Goal: Find contact information: Find contact information

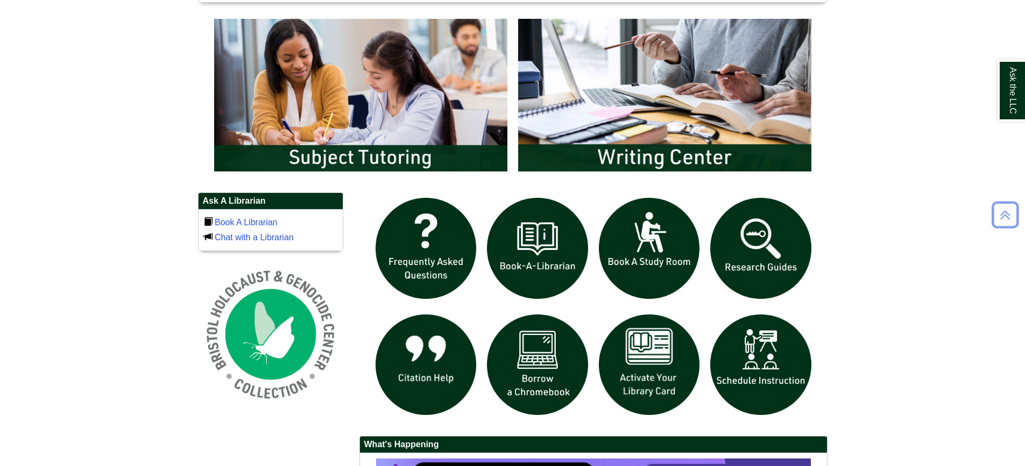
scroll to position [555, 0]
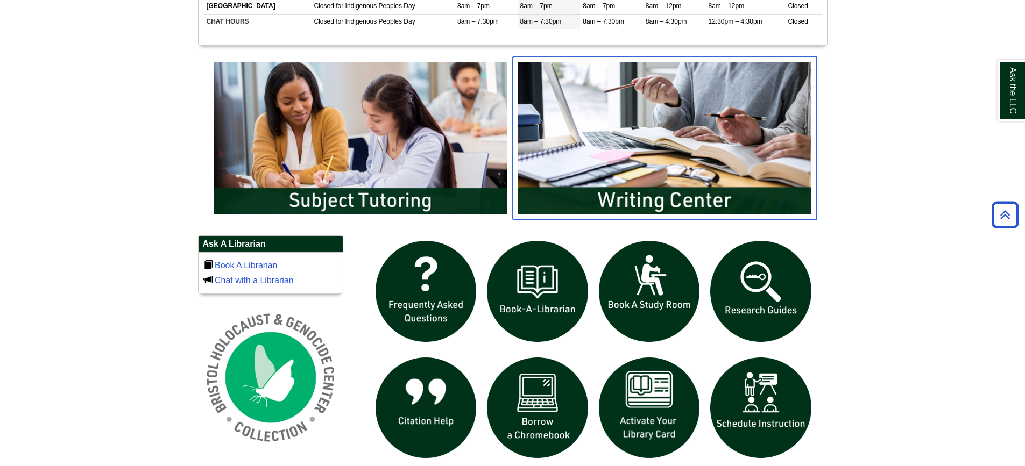
click at [659, 182] on img "slideshow" at bounding box center [665, 138] width 304 height 164
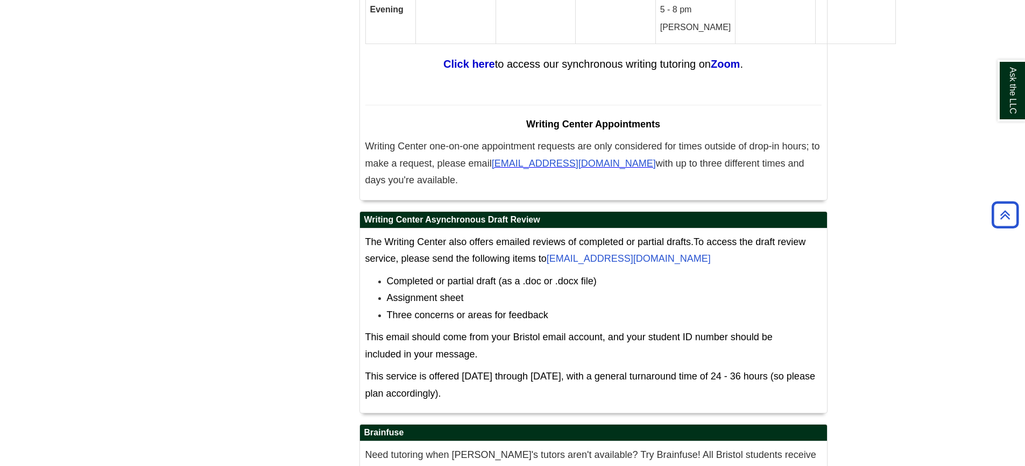
scroll to position [6864, 0]
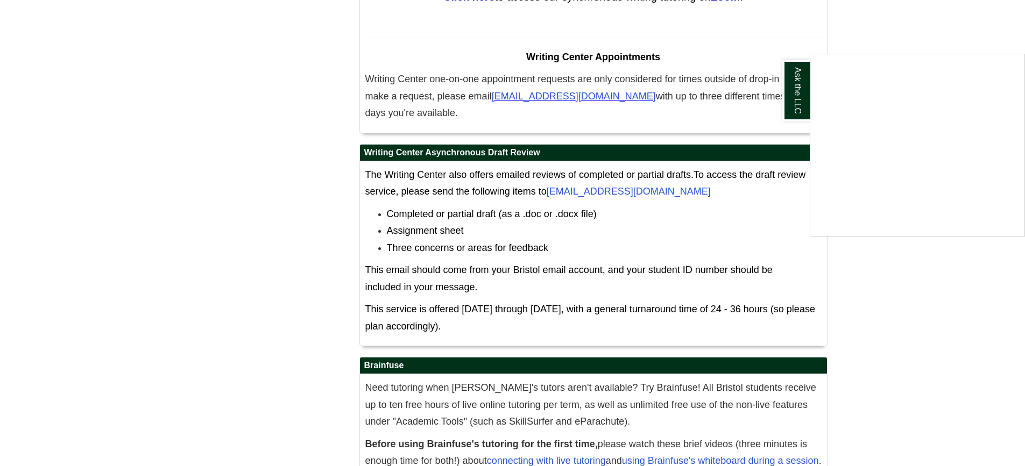
drag, startPoint x: 550, startPoint y: 100, endPoint x: 575, endPoint y: 103, distance: 25.0
click at [575, 103] on div "Ask the LLC" at bounding box center [512, 233] width 1025 height 466
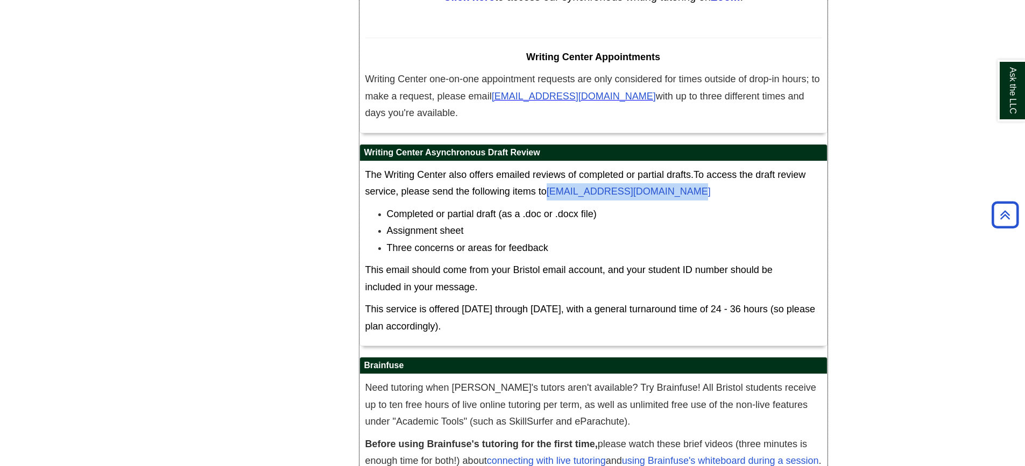
drag, startPoint x: 547, startPoint y: 95, endPoint x: 684, endPoint y: 103, distance: 137.4
click at [684, 167] on p "The Writing Center also offers emailed reviews of completed or partial drafts. …" at bounding box center [593, 184] width 456 height 34
copy span "[EMAIL_ADDRESS][DOMAIN_NAME]"
